Goal: Task Accomplishment & Management: Manage account settings

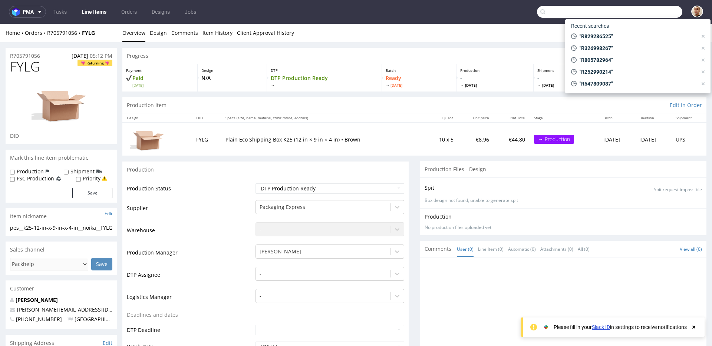
click at [667, 9] on input "text" at bounding box center [609, 12] width 145 height 12
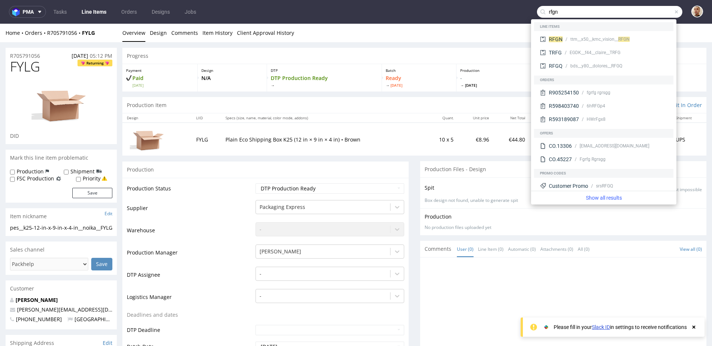
type input "rfgn"
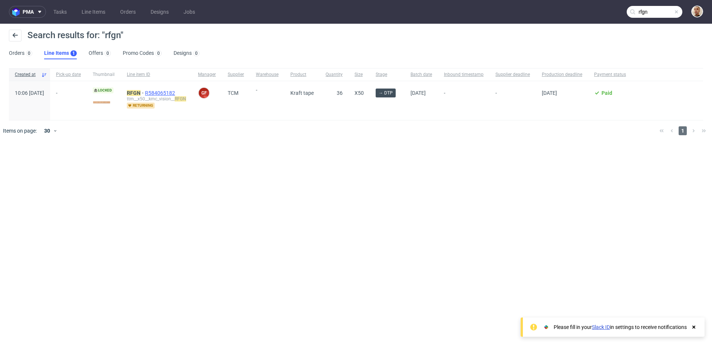
click at [169, 93] on span "R584065182" at bounding box center [161, 93] width 32 height 6
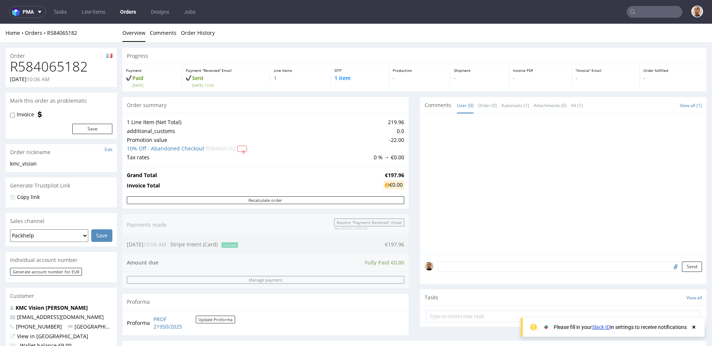
click at [58, 72] on h1 "R584065182" at bounding box center [61, 66] width 102 height 15
copy h1 "R584065182"
click at [648, 14] on input "text" at bounding box center [654, 12] width 56 height 12
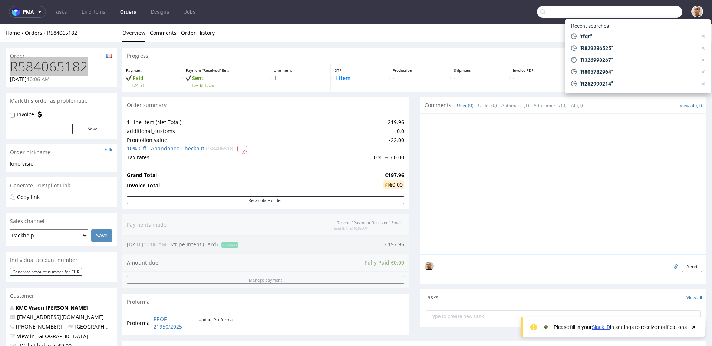
paste input "R227084874"
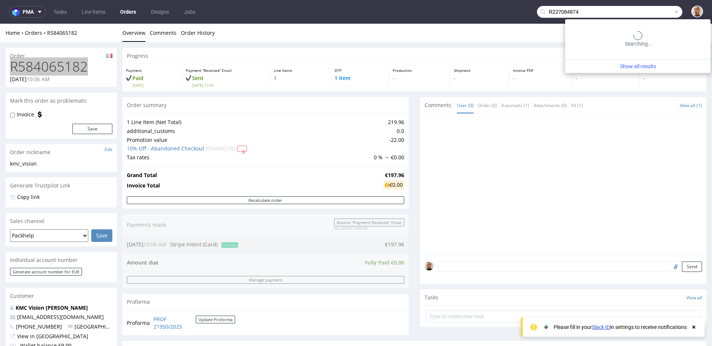
type input "R227084874"
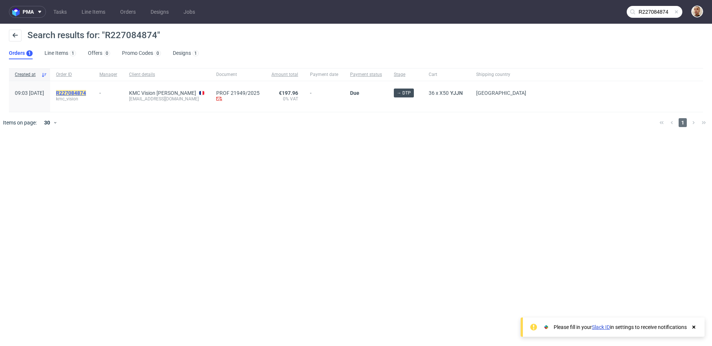
click at [86, 92] on mark "R227084874" at bounding box center [71, 93] width 30 height 6
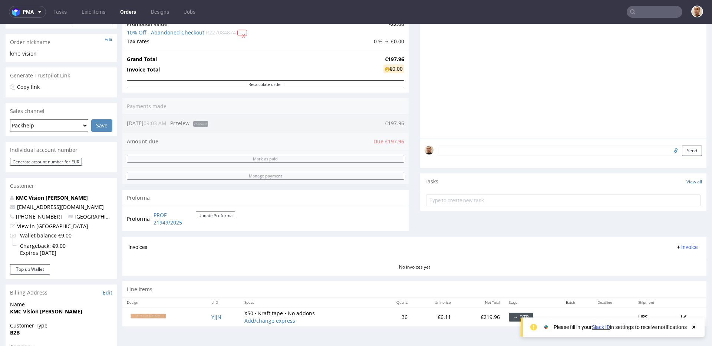
scroll to position [335, 0]
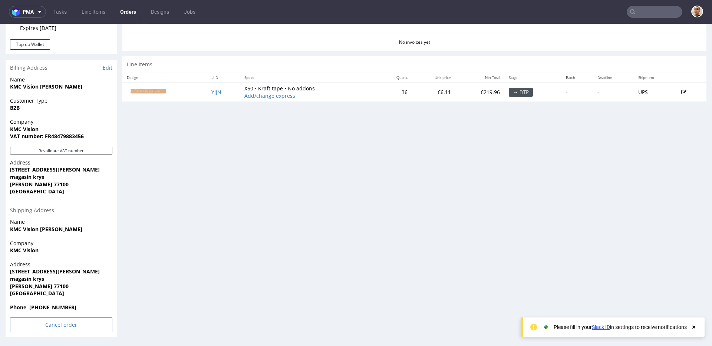
click at [92, 325] on input "Cancel order" at bounding box center [61, 325] width 102 height 15
click at [50, 304] on link "Yes" at bounding box center [49, 304] width 21 height 11
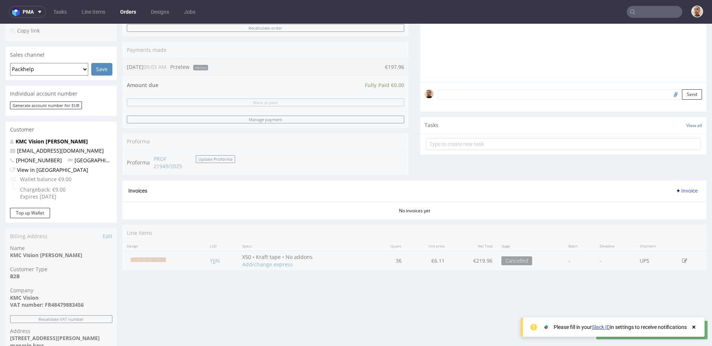
scroll to position [0, 0]
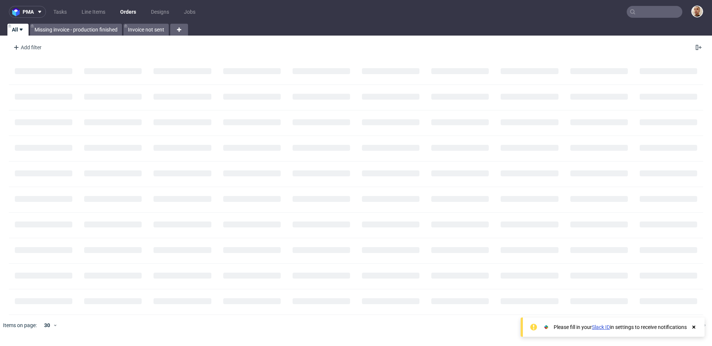
click at [654, 9] on input "text" at bounding box center [654, 12] width 56 height 12
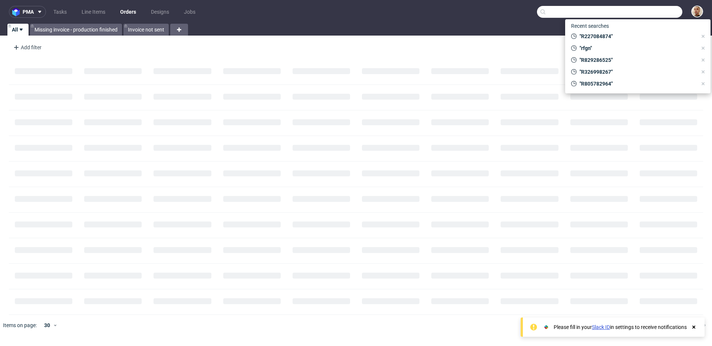
paste input "R344489203"
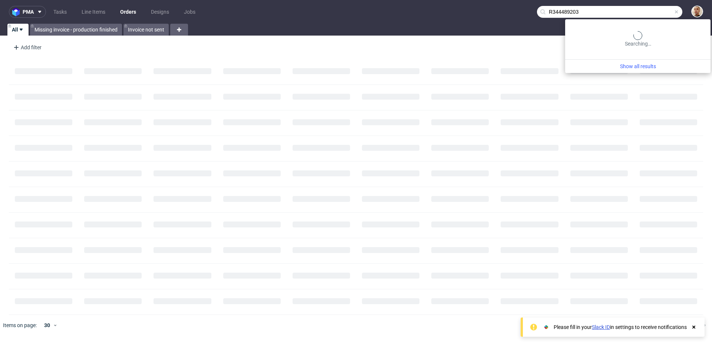
type input "R344489203"
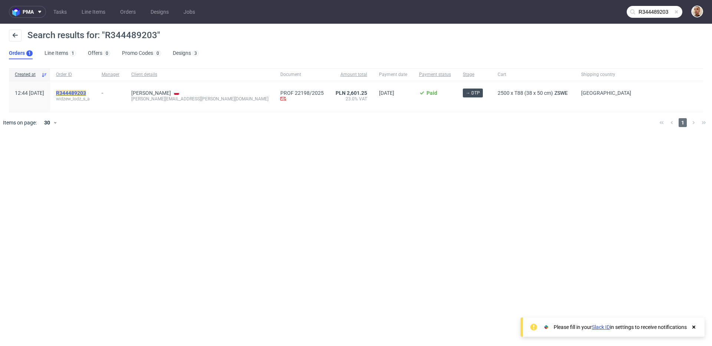
click at [86, 93] on mark "R344489203" at bounding box center [71, 93] width 30 height 6
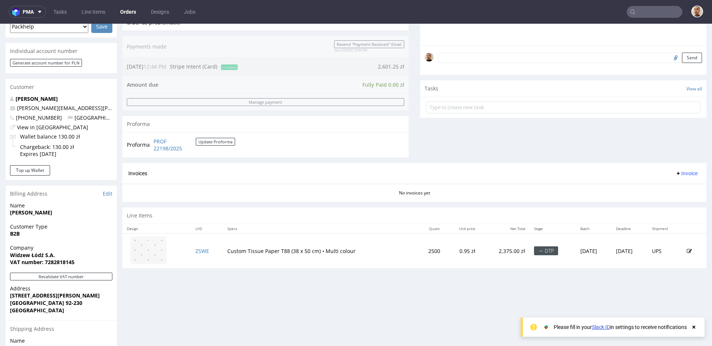
scroll to position [210, 0]
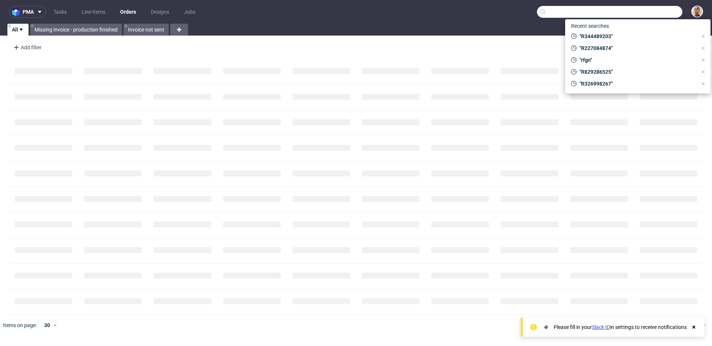
click at [663, 8] on input "text" at bounding box center [609, 12] width 145 height 12
paste input "R310467947"
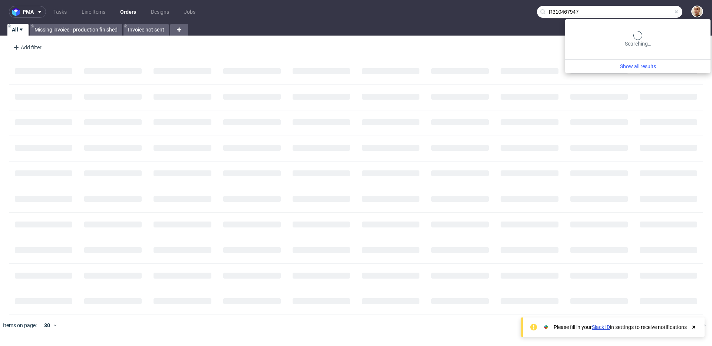
type input "R310467947"
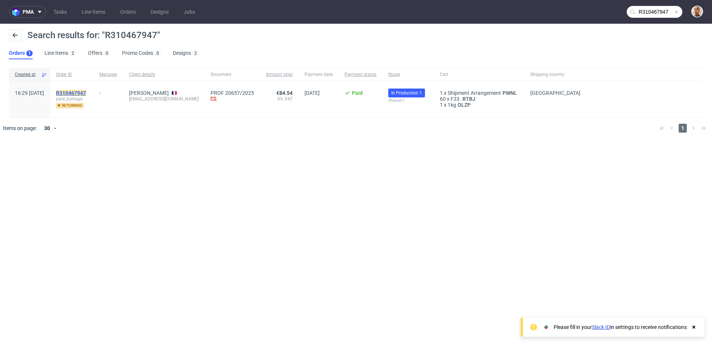
click at [86, 92] on mark "R310467947" at bounding box center [71, 93] width 30 height 6
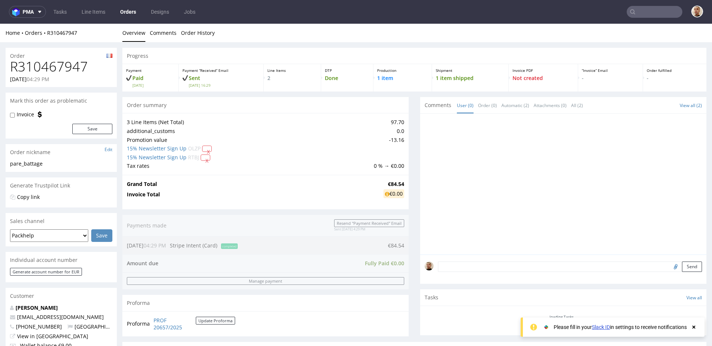
scroll to position [321, 0]
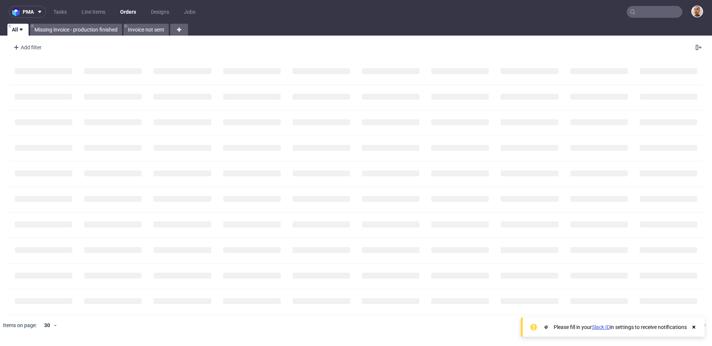
click at [652, 10] on input "text" at bounding box center [654, 12] width 56 height 12
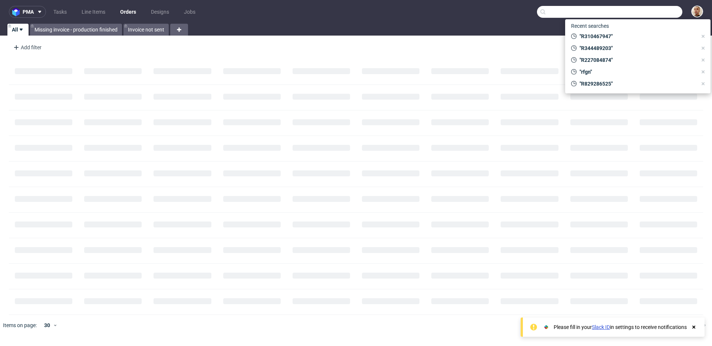
paste input "R805873917"
type input "R805873917"
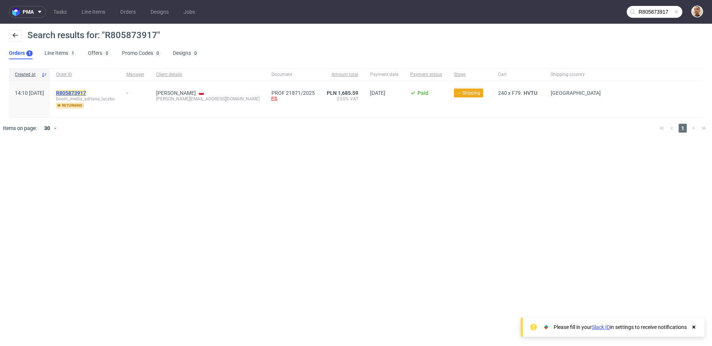
click at [86, 92] on mark "R805873917" at bounding box center [71, 93] width 30 height 6
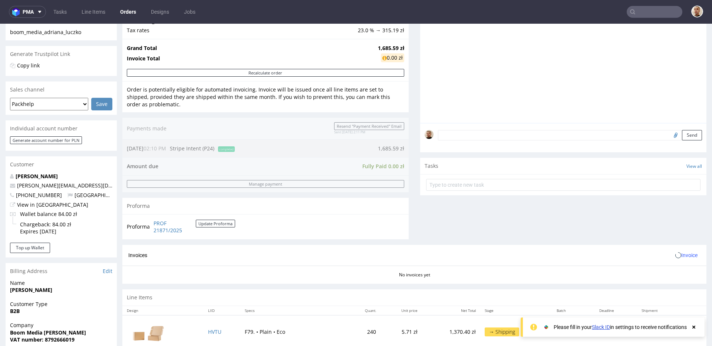
scroll to position [328, 0]
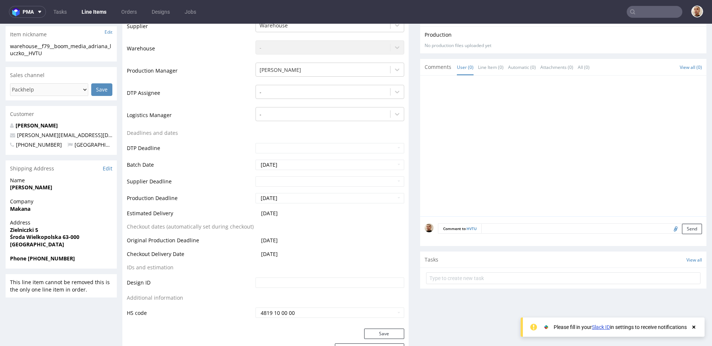
scroll to position [188, 0]
